Goal: Navigation & Orientation: Find specific page/section

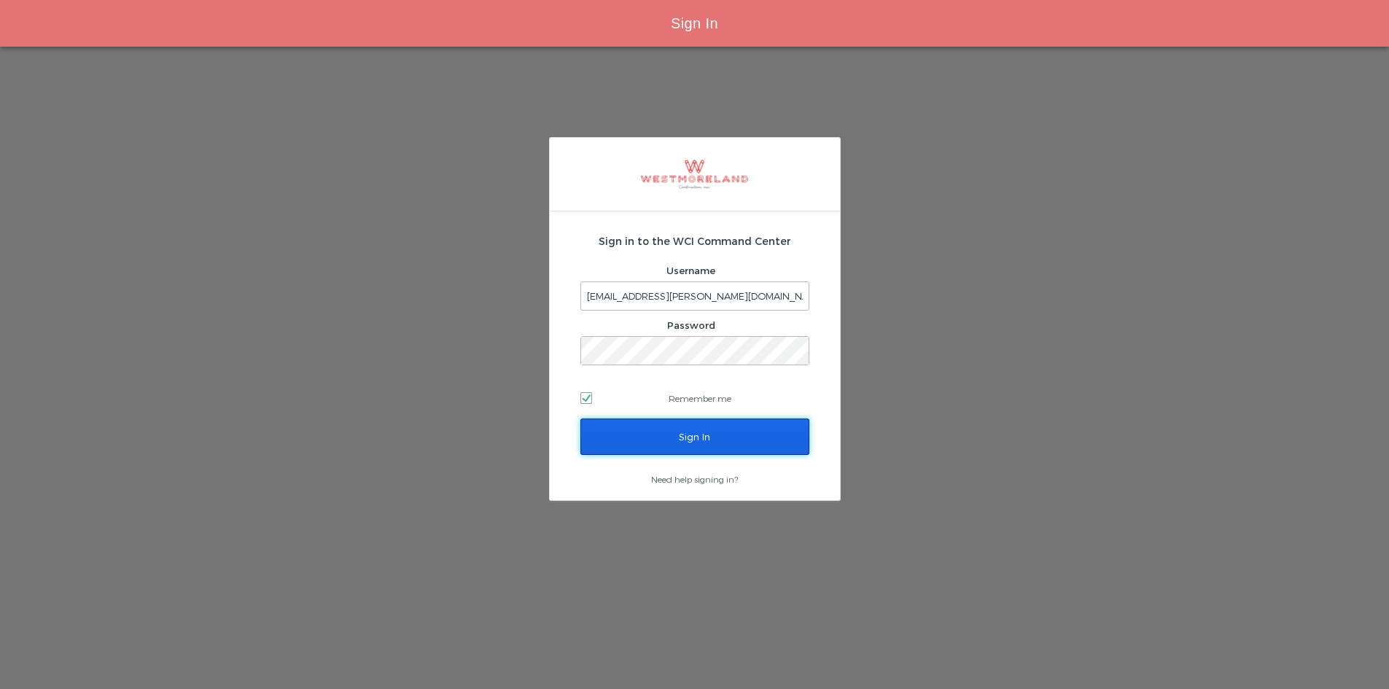
click at [740, 439] on input "Sign In" at bounding box center [694, 437] width 229 height 36
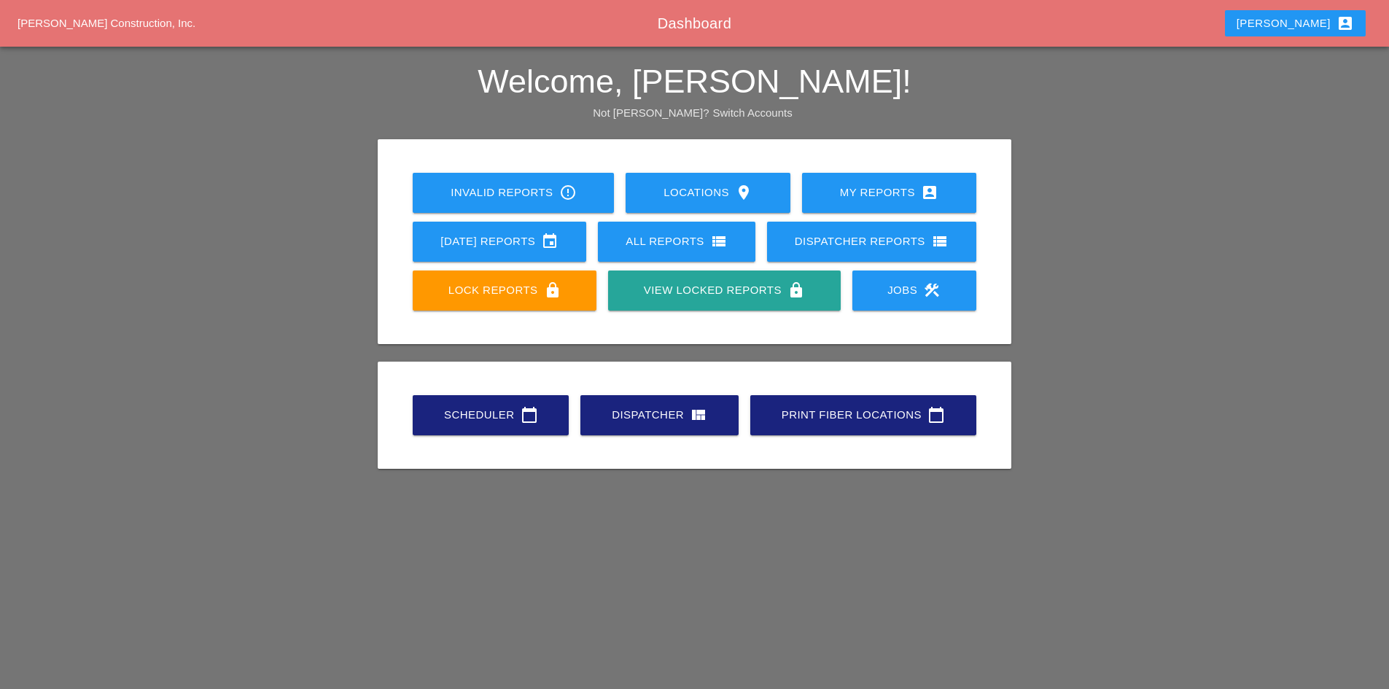
click at [438, 407] on div "Scheduler calendar_today" at bounding box center [490, 415] width 109 height 18
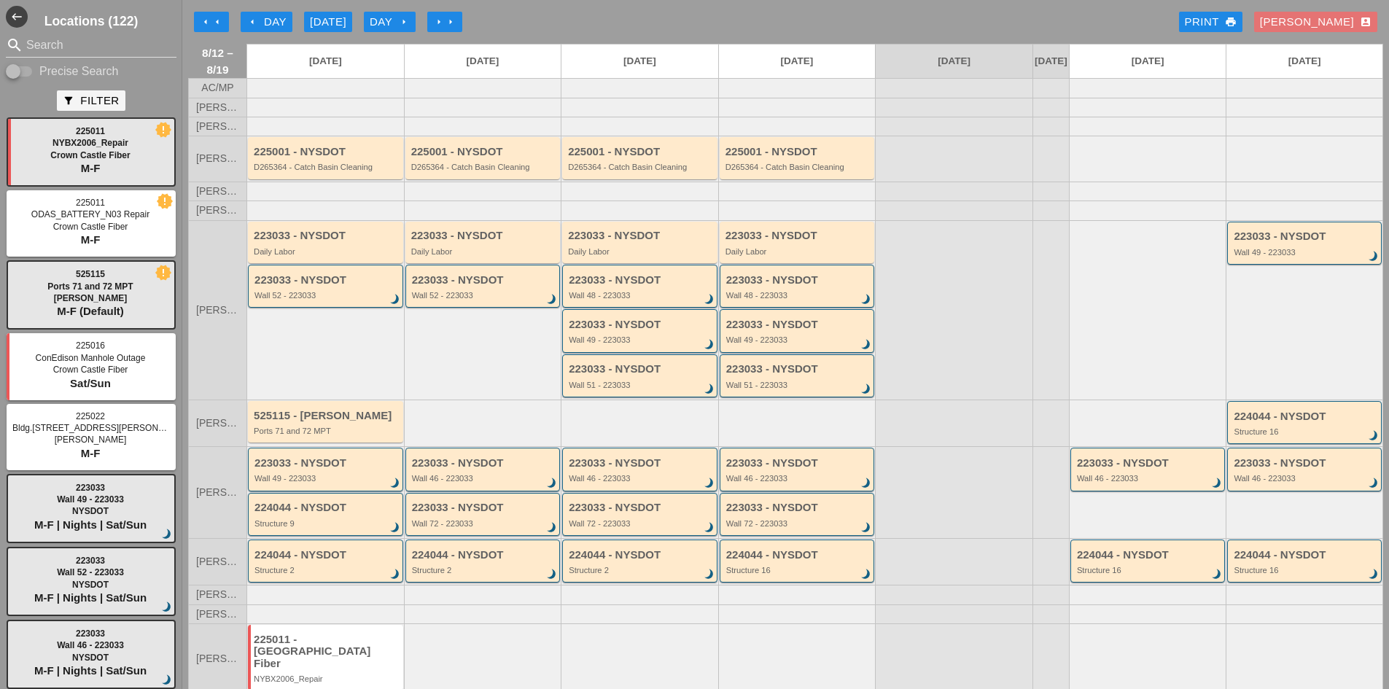
drag, startPoint x: 290, startPoint y: 354, endPoint x: 314, endPoint y: 333, distance: 31.5
click at [290, 354] on div "223033 - NYSDOT Daily Labor 223033 - NYSDOT Wall 52 - 223033 brightness_3" at bounding box center [325, 309] width 158 height 179
